Goal: Information Seeking & Learning: Learn about a topic

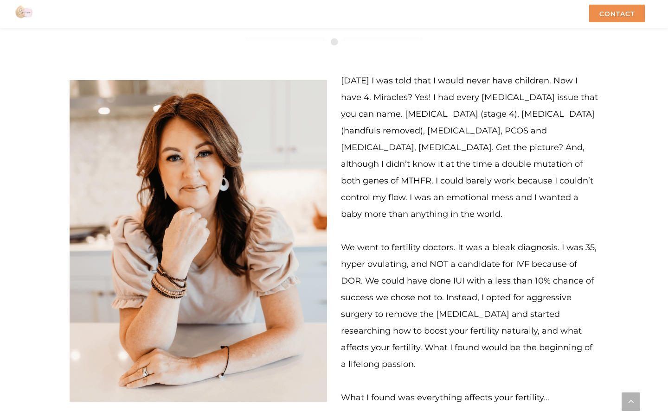
scroll to position [2346, 0]
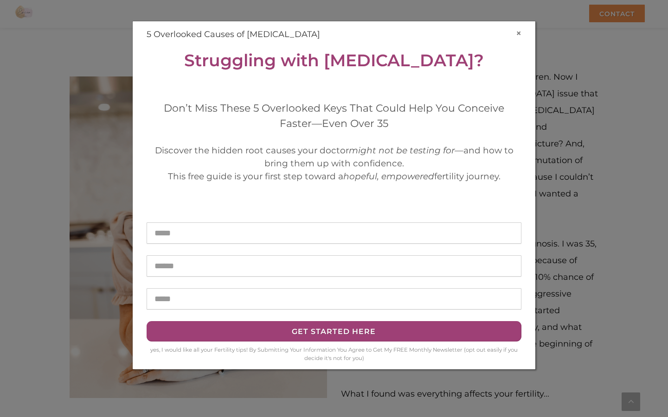
click at [519, 34] on button "×" at bounding box center [519, 33] width 6 height 10
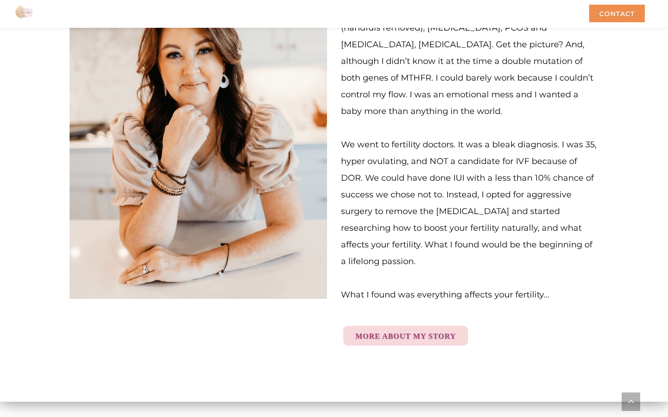
scroll to position [2449, 0]
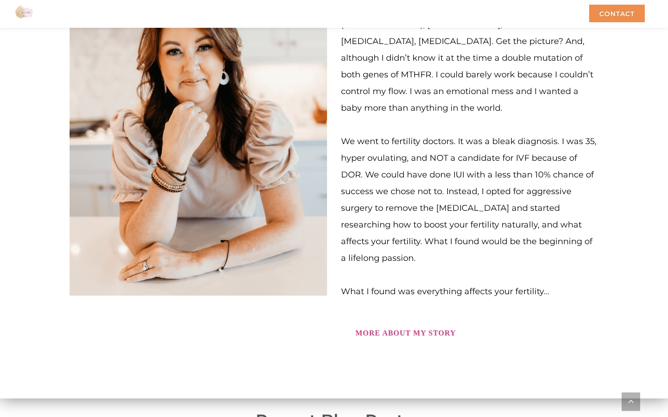
click at [363, 323] on link "More About My Story" at bounding box center [405, 333] width 125 height 20
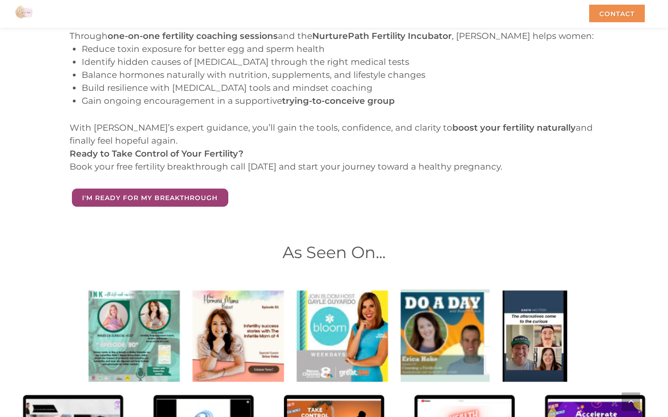
scroll to position [1481, 0]
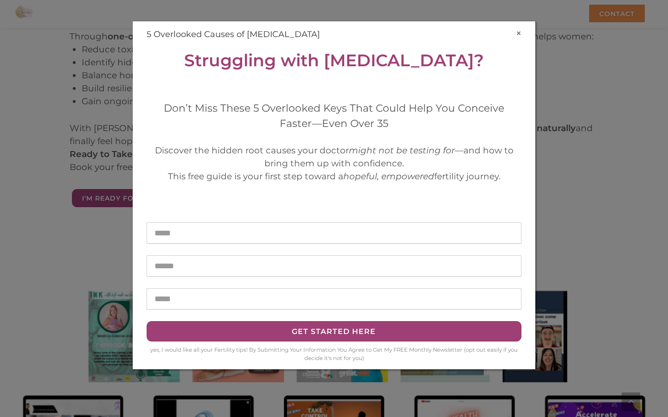
click at [518, 32] on button "×" at bounding box center [519, 33] width 6 height 10
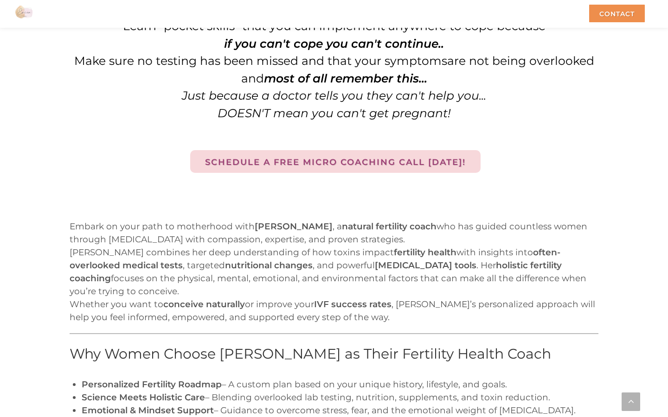
scroll to position [979, 0]
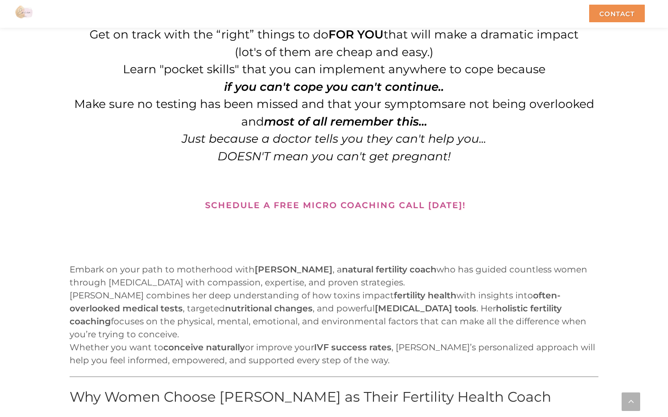
click at [410, 202] on link "Schedule a free Micro Coaching call [DATE]!" at bounding box center [335, 204] width 290 height 23
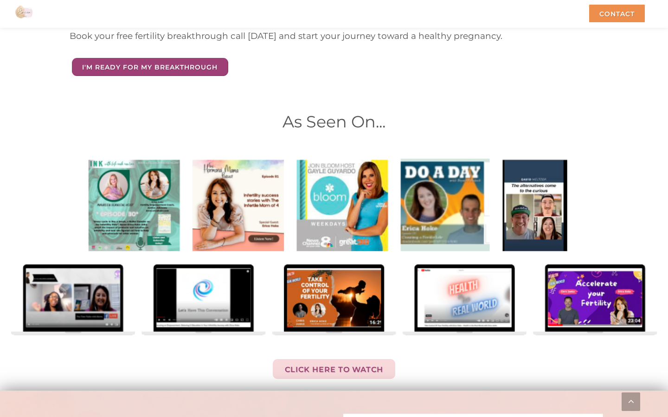
scroll to position [1613, 0]
click at [321, 172] on img at bounding box center [334, 246] width 732 height 183
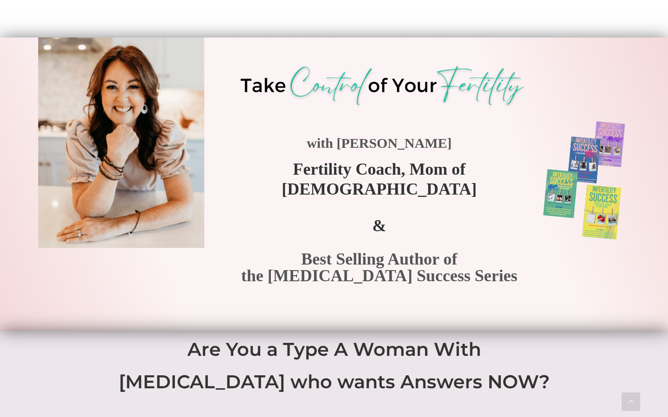
scroll to position [0, 0]
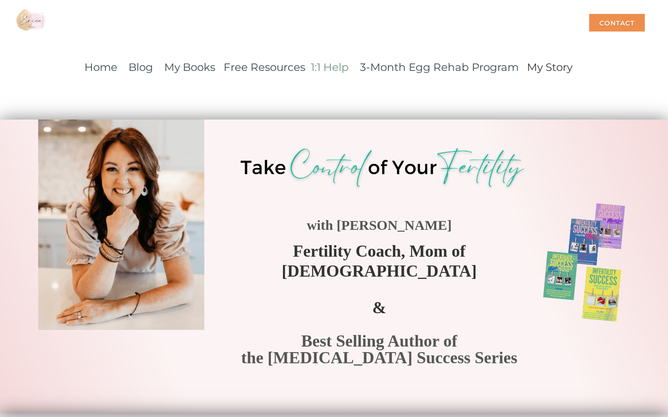
click at [324, 66] on link "1:1 Help" at bounding box center [330, 67] width 38 height 13
click at [112, 67] on link "Home" at bounding box center [100, 67] width 33 height 13
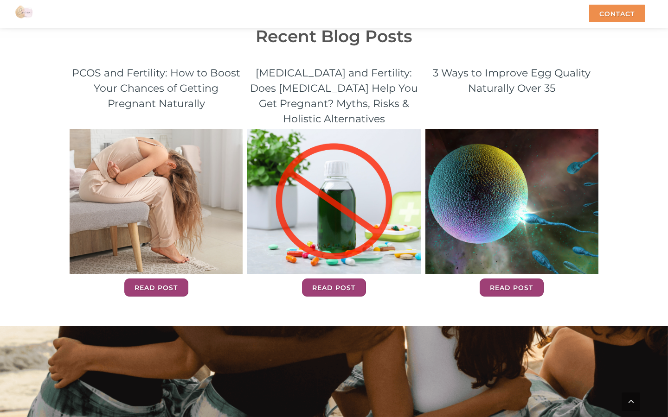
scroll to position [2923, 0]
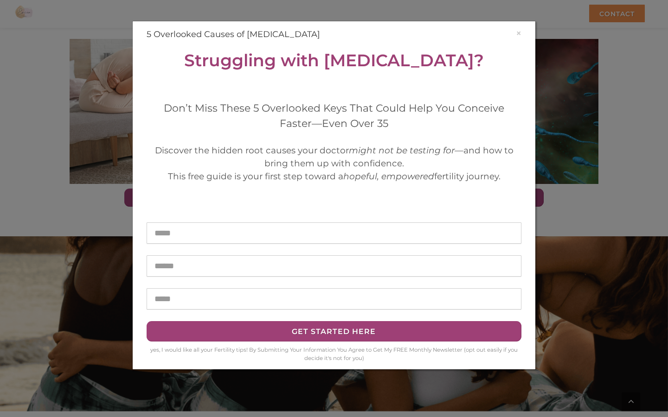
click at [542, 160] on div "× 5 Overlooked Causes of [MEDICAL_DATA] Struggling with [MEDICAL_DATA]? Don’t M…" at bounding box center [333, 195] width 417 height 363
click at [519, 31] on button "×" at bounding box center [519, 33] width 6 height 10
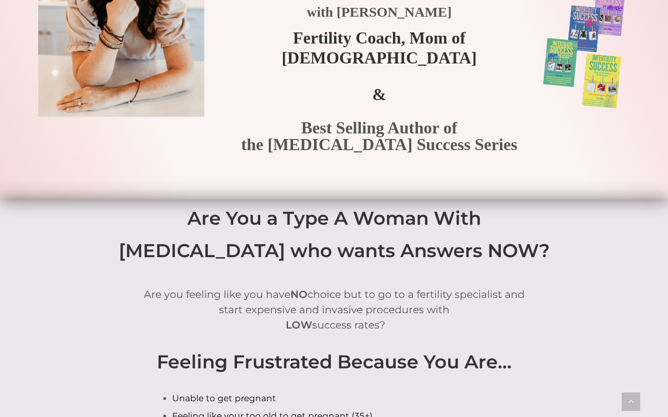
scroll to position [0, 0]
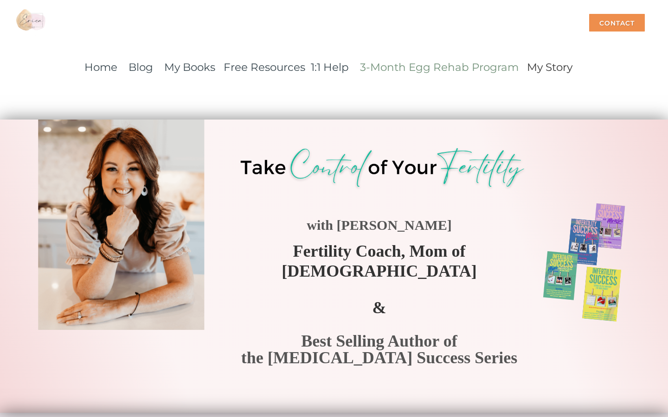
click at [457, 66] on link "3-Month Egg Rehab Program" at bounding box center [439, 67] width 159 height 13
